Goal: Find specific fact: Find specific fact

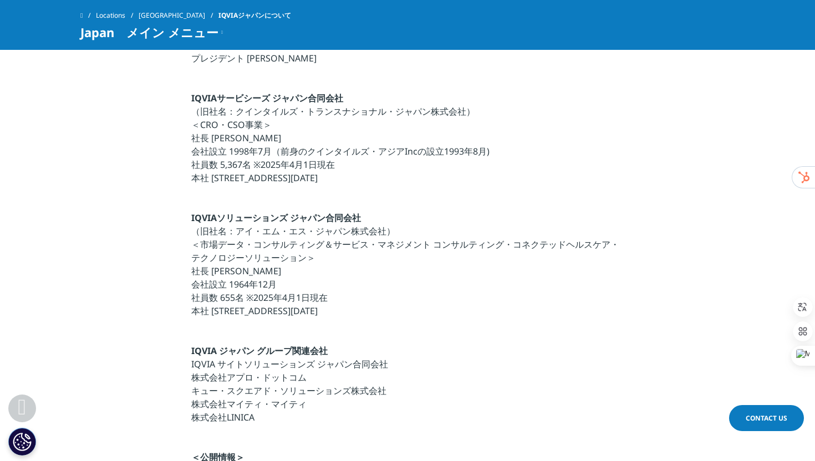
scroll to position [385, 0]
drag, startPoint x: 263, startPoint y: 135, endPoint x: 227, endPoint y: 136, distance: 36.0
click at [227, 136] on p "IQVIAサービシーズ ジャパン合同会社 （旧社名：クインタイルズ・トランスナショナル・ジャパン株式会社） ＜CRO・CSO事業＞ 社長 宇賀神 史彦 会社設…" at bounding box center [407, 140] width 433 height 100
drag, startPoint x: 186, startPoint y: 91, endPoint x: 219, endPoint y: 96, distance: 33.6
click at [219, 96] on section "私たちは、ヘルスケア企業が抱える課題に対して、 最善かつ創造的なソリューションをご提供します それにより新たな改善策に自信をもって取り組み、 そこから生まれる…" at bounding box center [407, 228] width 815 height 774
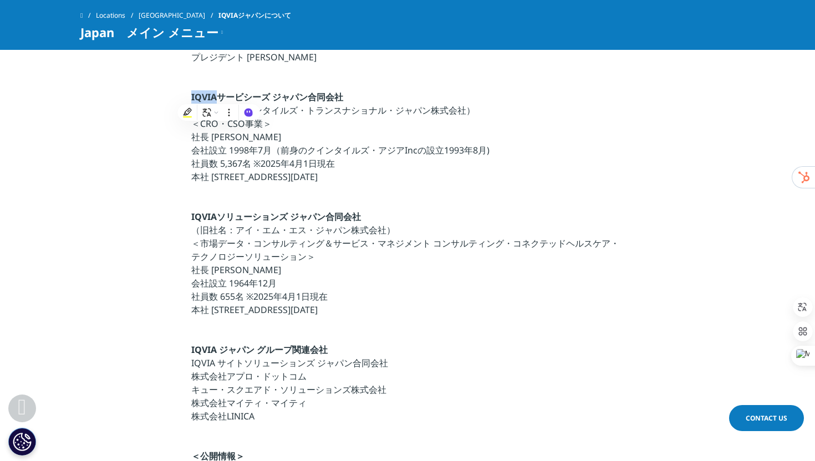
copy strong "IQVIA"
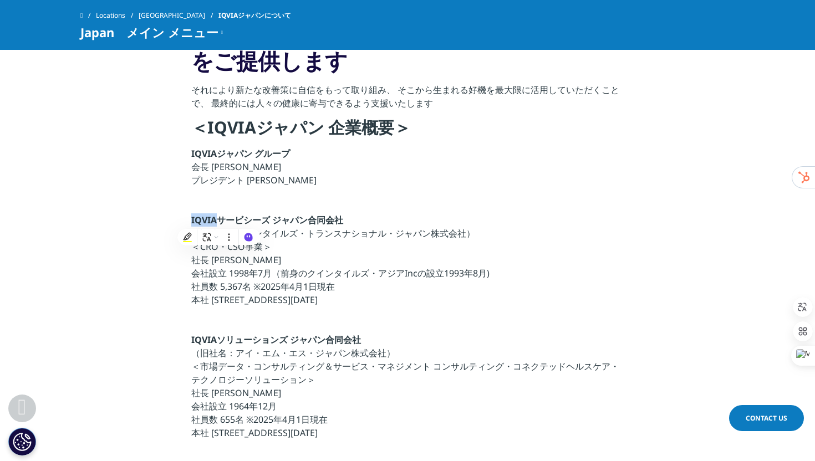
scroll to position [264, 0]
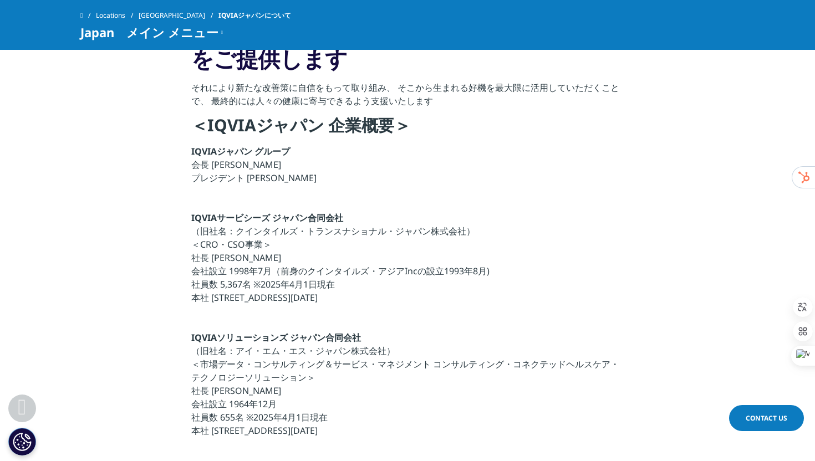
click at [206, 153] on strong "IQVIAジャパン グループ" at bounding box center [240, 151] width 99 height 12
copy strong "IQVIAジャパン グループ"
